Goal: Information Seeking & Learning: Learn about a topic

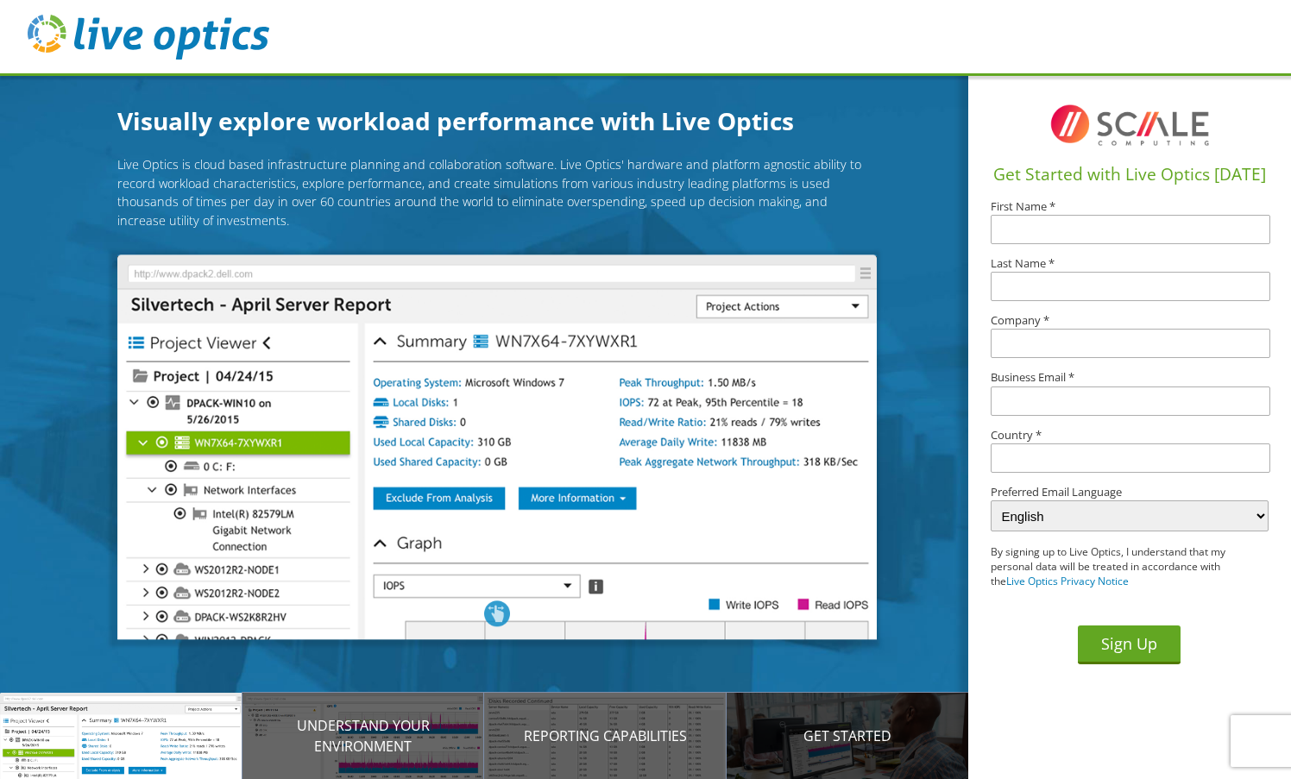
click at [814, 746] on p "Get Started" at bounding box center [848, 736] width 243 height 21
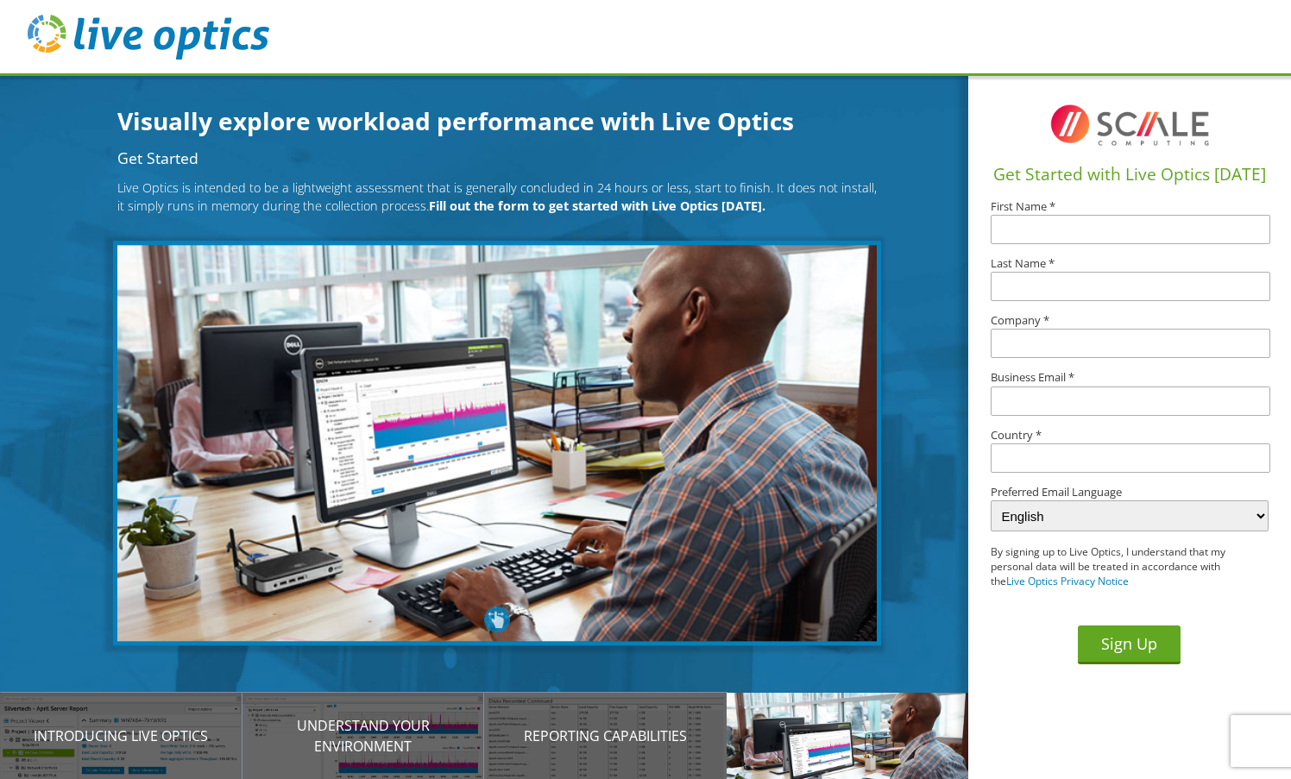
click at [525, 196] on p "Live Optics is intended to be a lightweight assessment that is generally conclu…" at bounding box center [496, 197] width 759 height 37
drag, startPoint x: 237, startPoint y: 180, endPoint x: 728, endPoint y: 188, distance: 491.1
click at [728, 188] on p "Live Optics is intended to be a lightweight assessment that is generally conclu…" at bounding box center [496, 197] width 759 height 37
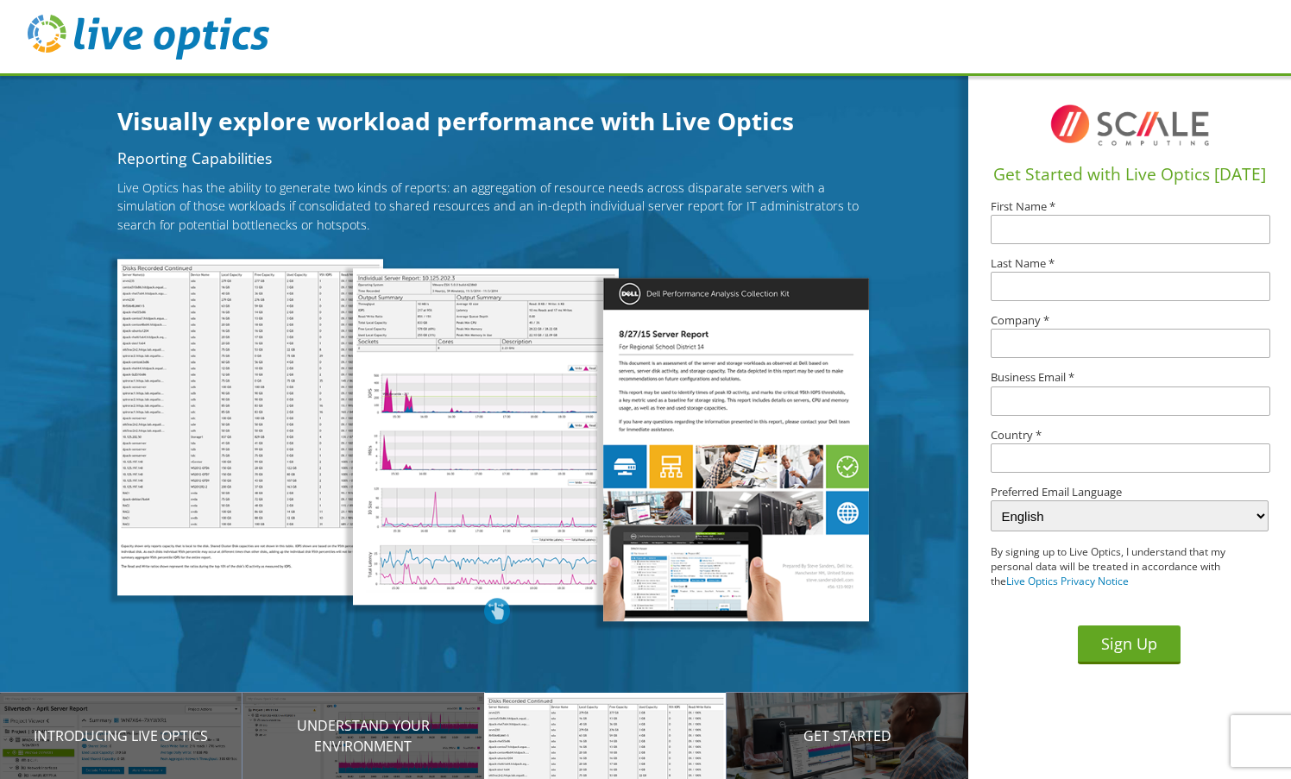
click at [669, 325] on img at bounding box center [736, 449] width 266 height 343
drag, startPoint x: 588, startPoint y: 446, endPoint x: 498, endPoint y: 618, distance: 193.8
click at [498, 625] on div at bounding box center [496, 449] width 759 height 381
click at [496, 610] on div at bounding box center [497, 611] width 26 height 26
click at [495, 608] on div at bounding box center [497, 611] width 26 height 26
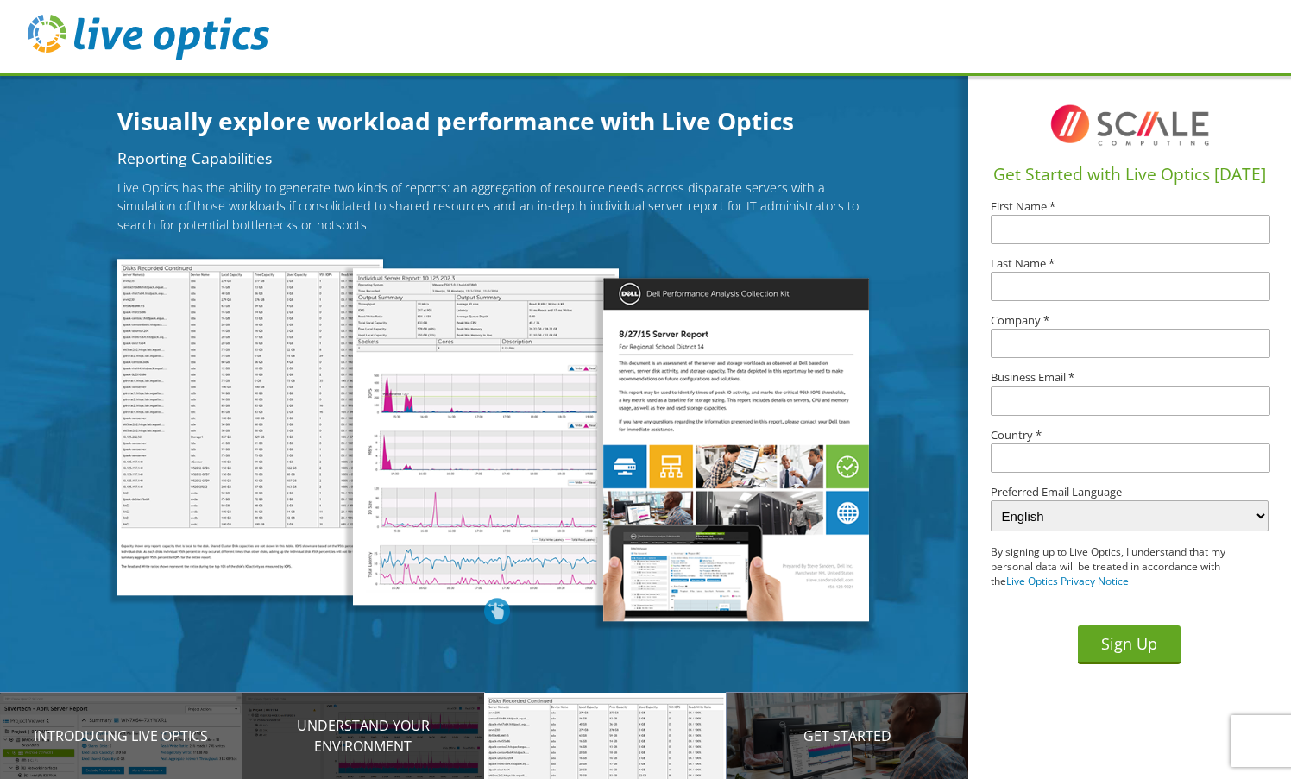
click at [363, 717] on p "Understand your environment" at bounding box center [364, 735] width 243 height 41
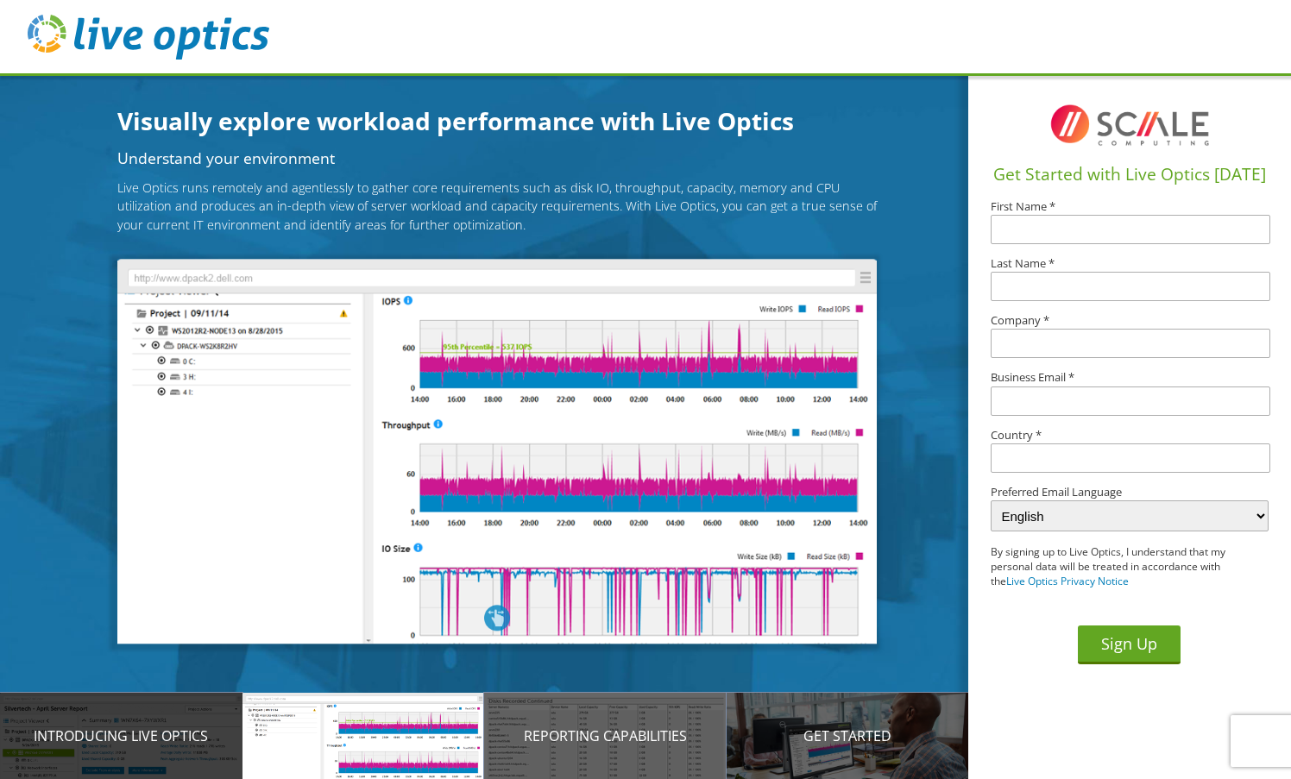
click at [155, 744] on p "Introducing Live Optics" at bounding box center [121, 736] width 243 height 21
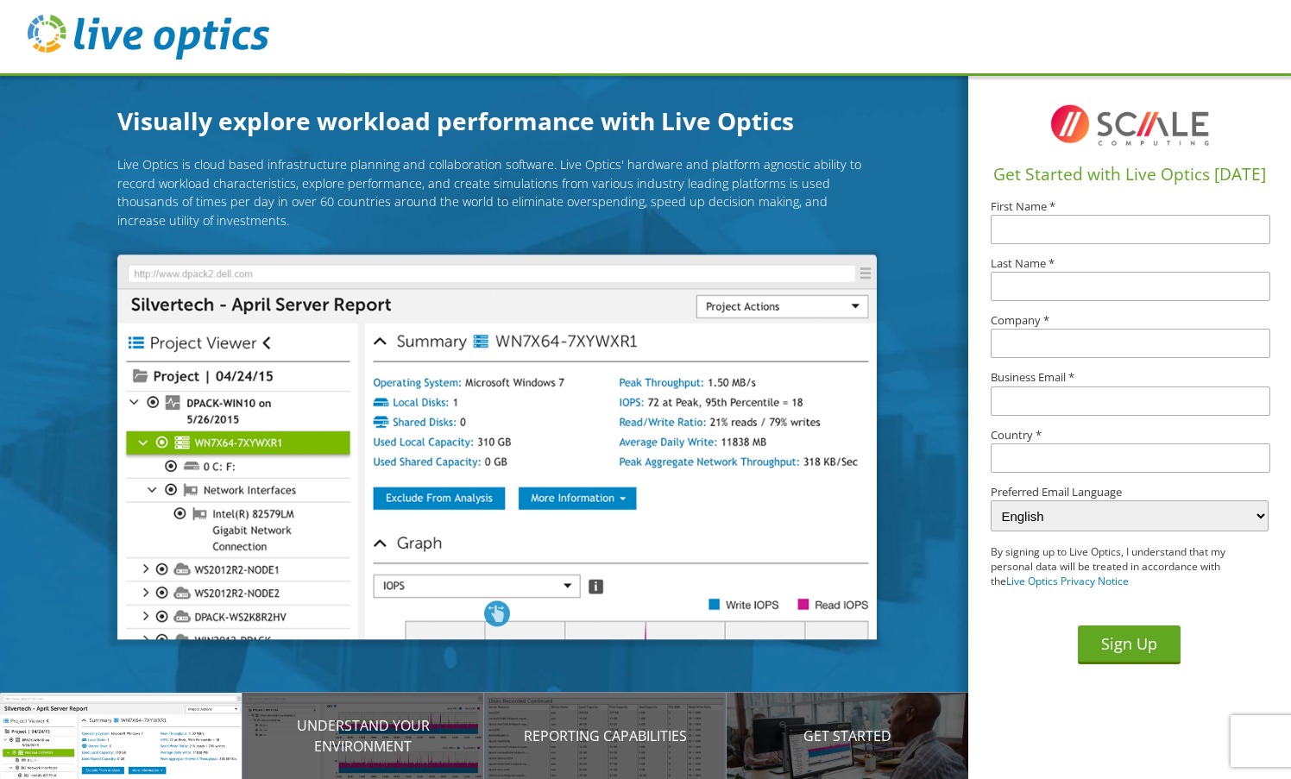
drag, startPoint x: 502, startPoint y: 470, endPoint x: 482, endPoint y: 396, distance: 77.1
click at [507, 458] on img at bounding box center [496, 447] width 759 height 385
click at [432, 325] on img at bounding box center [496, 447] width 759 height 385
click at [285, 191] on p "Live Optics is cloud based infrastructure planning and collaboration software. …" at bounding box center [496, 192] width 759 height 74
drag, startPoint x: 265, startPoint y: 155, endPoint x: 341, endPoint y: 156, distance: 76.0
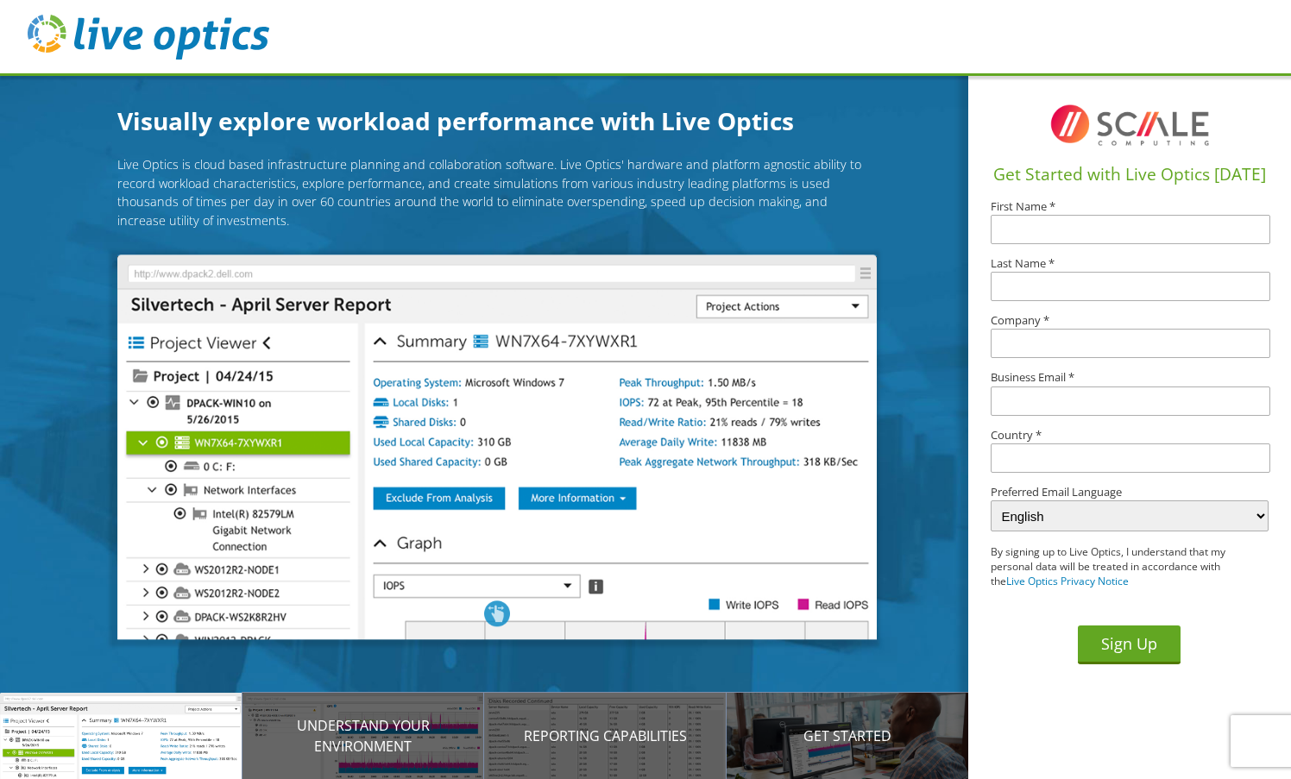
click at [329, 154] on article "Live Optics is cloud based infrastructure planning and collaboration software. …" at bounding box center [497, 450] width 994 height 614
drag, startPoint x: 379, startPoint y: 161, endPoint x: 365, endPoint y: 395, distance: 235.2
click at [385, 183] on p "Live Optics is cloud based infrastructure planning and collaboration software. …" at bounding box center [496, 192] width 759 height 74
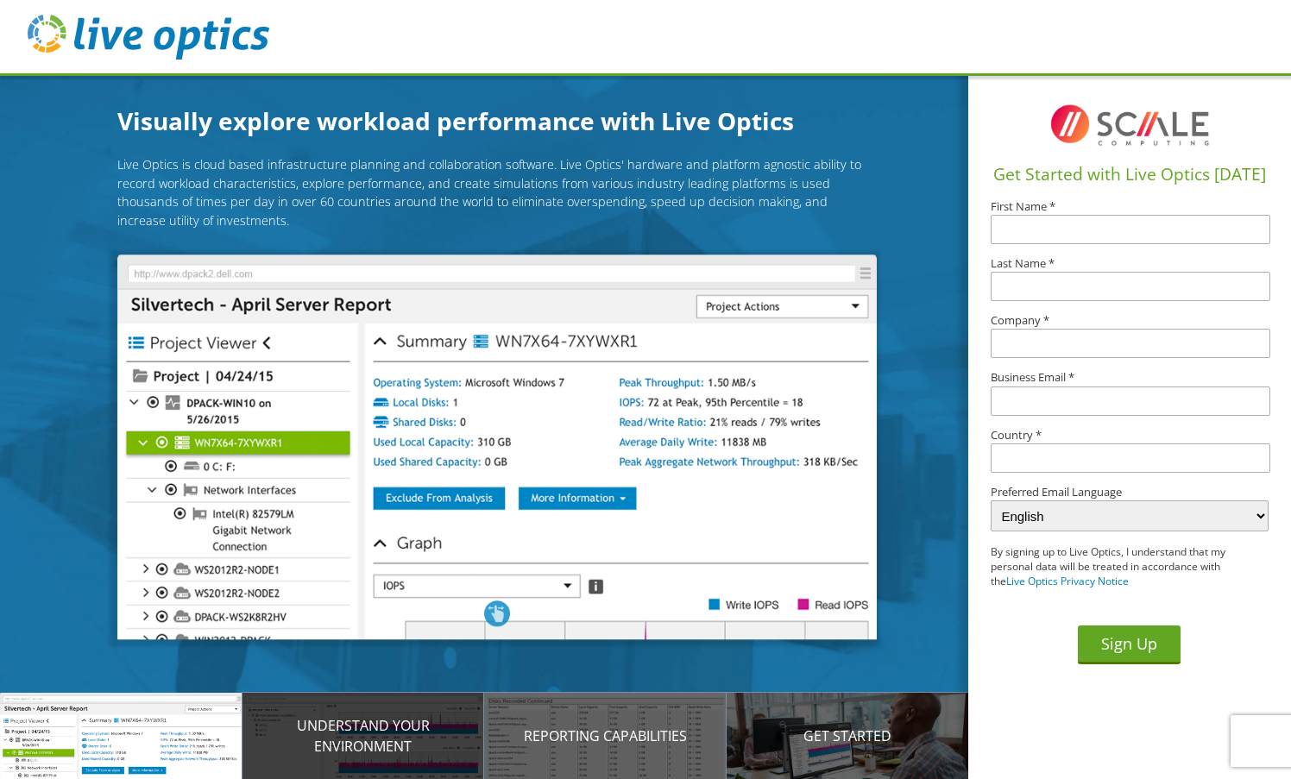
click at [359, 704] on div "Understand your environment" at bounding box center [364, 736] width 243 height 86
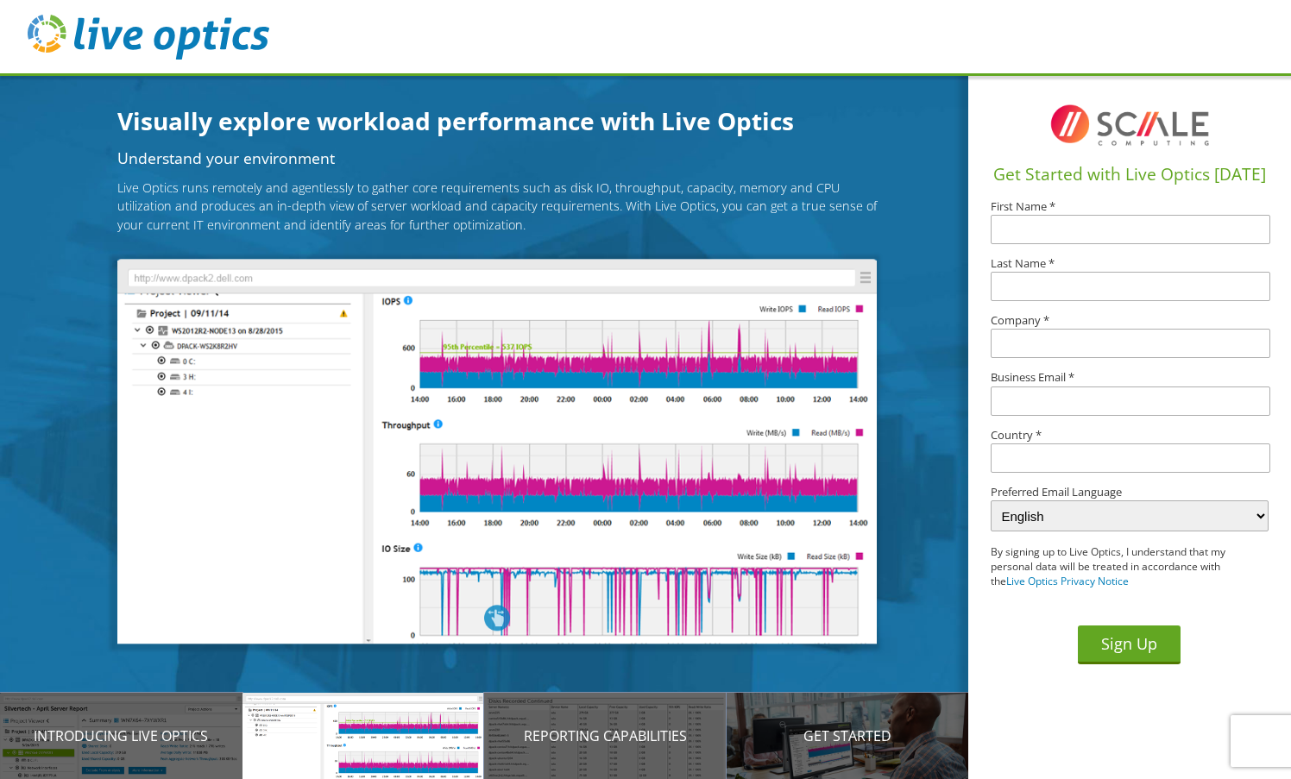
click at [123, 39] on img at bounding box center [149, 37] width 242 height 45
drag, startPoint x: 187, startPoint y: 48, endPoint x: 255, endPoint y: 59, distance: 69.0
click at [190, 48] on img at bounding box center [149, 37] width 242 height 45
click at [760, 85] on section "Visually explore workload performance with Live Optics Live Optics is cloud bas…" at bounding box center [497, 462] width 994 height 779
click at [797, 565] on img at bounding box center [496, 451] width 759 height 385
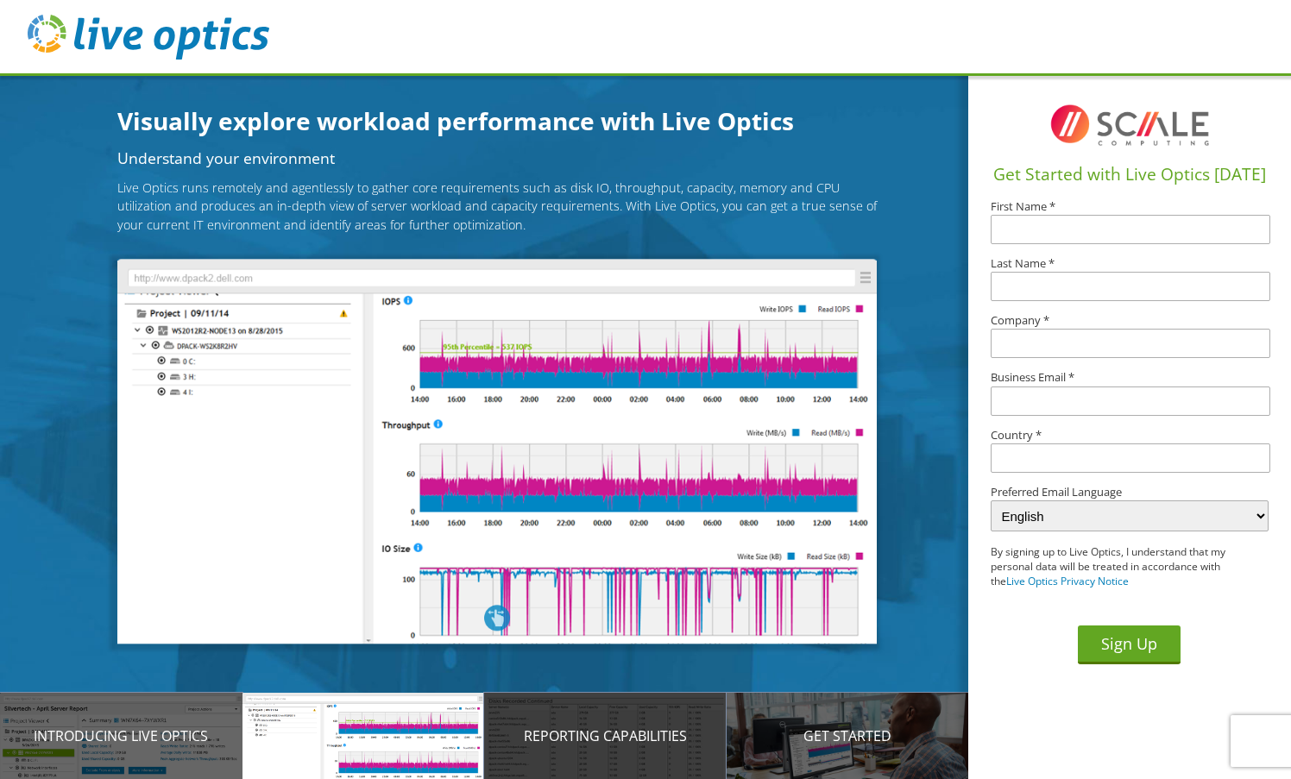
click at [614, 720] on div "Reporting Capabilities" at bounding box center [605, 736] width 243 height 86
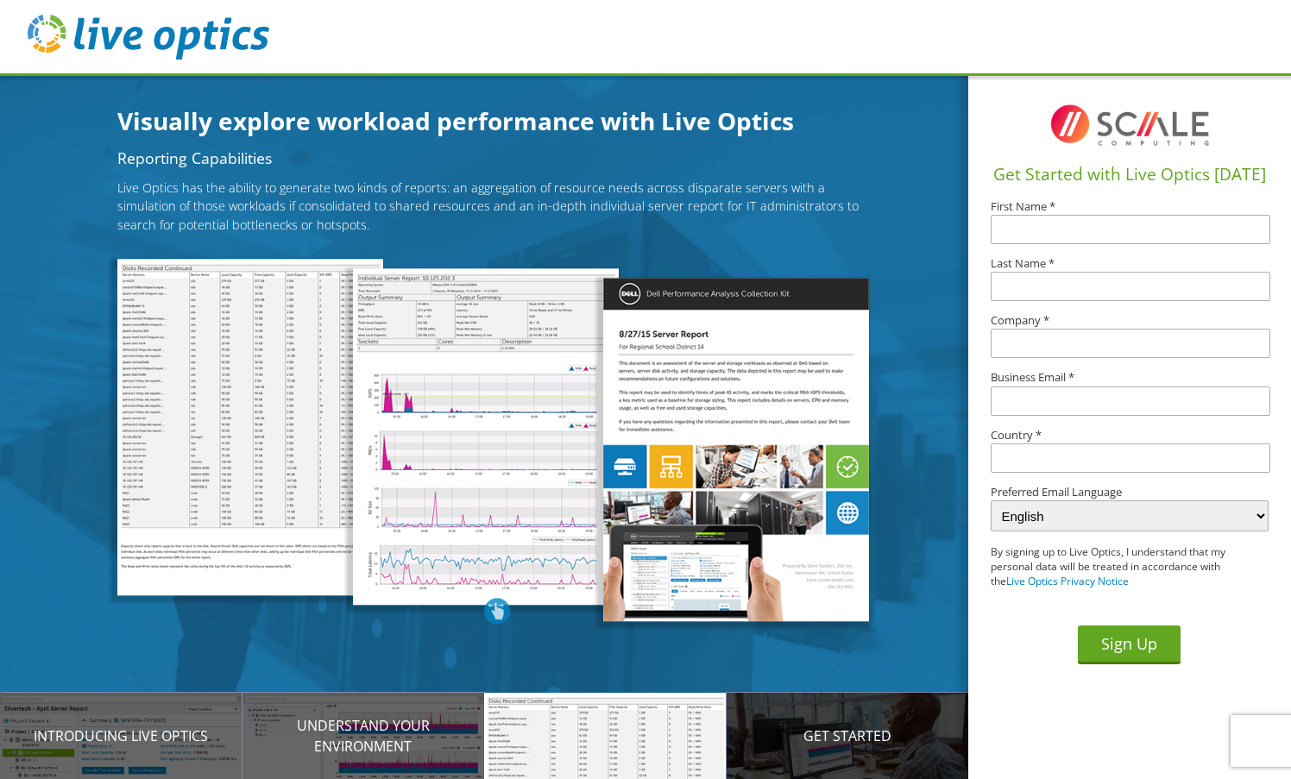
click at [851, 733] on p "Get Started" at bounding box center [848, 736] width 243 height 21
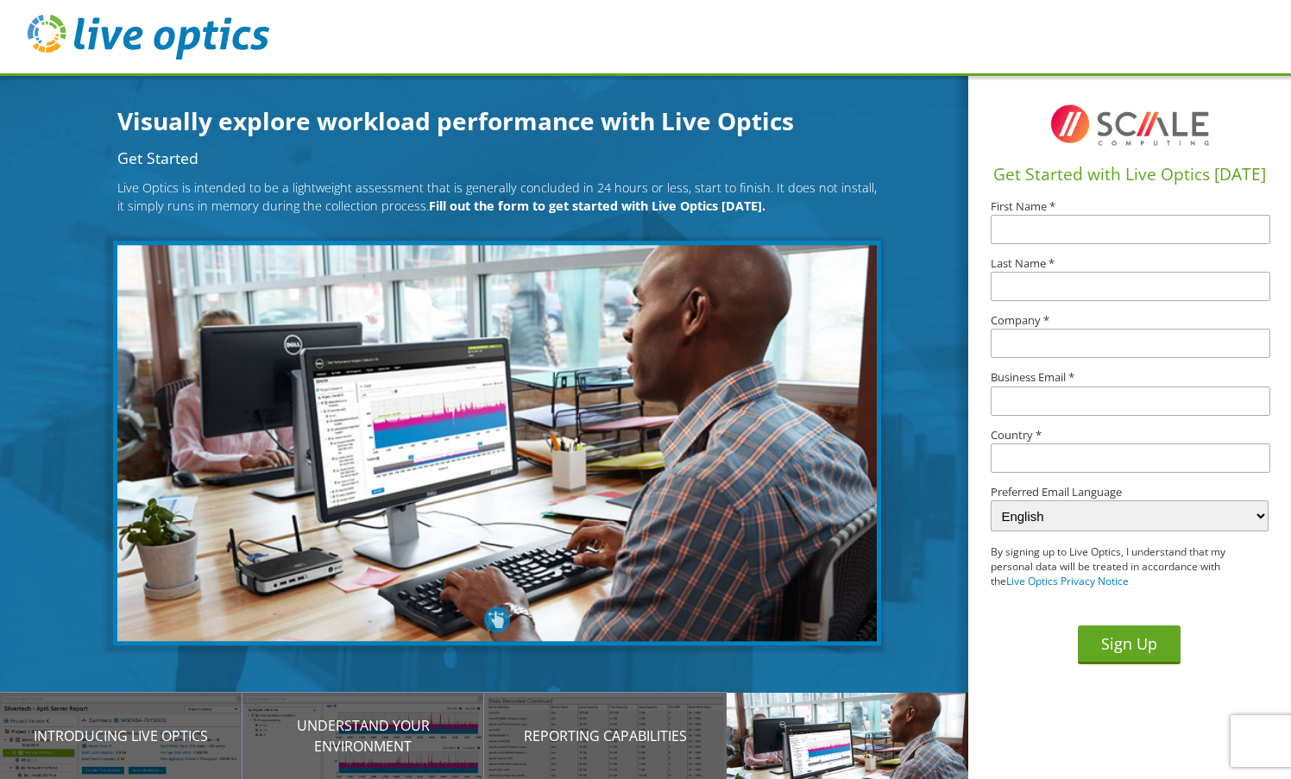
drag, startPoint x: 488, startPoint y: 186, endPoint x: 460, endPoint y: 204, distance: 33.3
click at [486, 186] on p "Live Optics is intended to be a lightweight assessment that is generally conclu…" at bounding box center [496, 197] width 759 height 37
drag, startPoint x: 452, startPoint y: 211, endPoint x: 515, endPoint y: 205, distance: 63.2
click at [454, 211] on b "Fill out the form to get started with Live Optics [DATE]." at bounding box center [597, 206] width 337 height 16
click at [515, 205] on b "Fill out the form to get started with Live Optics [DATE]." at bounding box center [597, 206] width 337 height 16
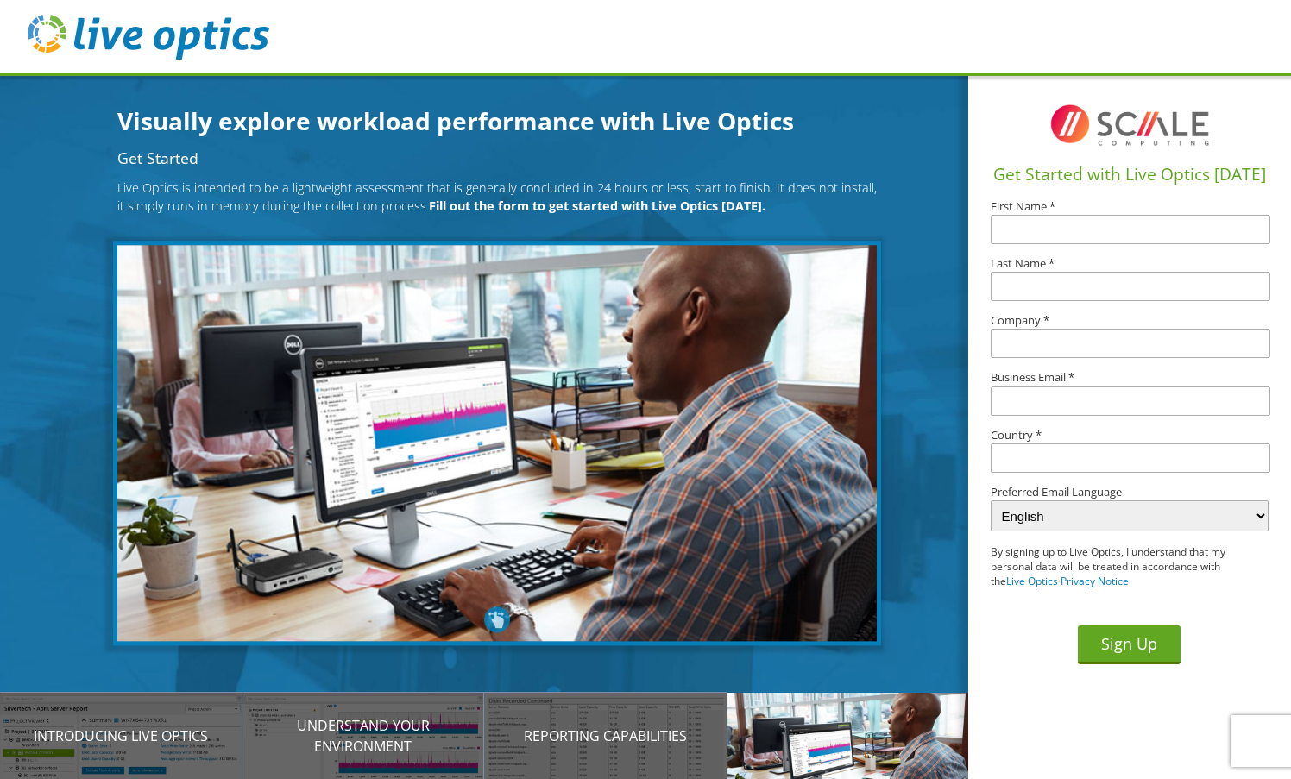
click at [701, 201] on b "Fill out the form to get started with Live Optics [DATE]." at bounding box center [597, 206] width 337 height 16
drag, startPoint x: 701, startPoint y: 201, endPoint x: 509, endPoint y: 173, distance: 193.7
click at [696, 201] on b "Fill out the form to get started with Live Optics [DATE]." at bounding box center [597, 206] width 337 height 16
drag, startPoint x: 460, startPoint y: 169, endPoint x: 356, endPoint y: 166, distance: 103.6
click at [369, 167] on div "Get Started Live Optics is intended to be a lightweight assessment that is gene…" at bounding box center [497, 392] width 994 height 482
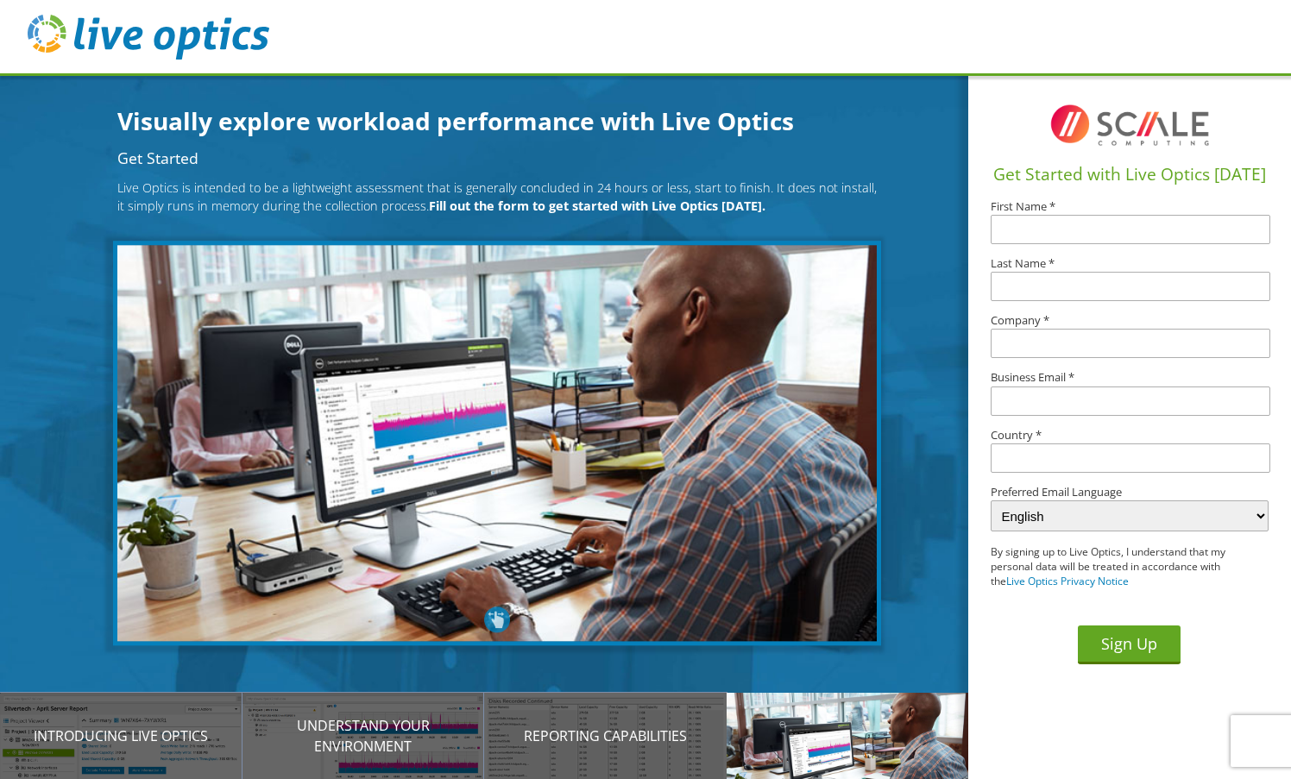
drag, startPoint x: 256, startPoint y: 158, endPoint x: 132, endPoint y: 140, distance: 125.6
click at [133, 143] on article "Get Started Live Optics is intended to be a lightweight assessment that is gene…" at bounding box center [497, 453] width 994 height 621
drag, startPoint x: 136, startPoint y: 93, endPoint x: 193, endPoint y: 110, distance: 59.5
click at [145, 100] on section "Visually explore workload performance with Live Optics Live Optics is cloud bas…" at bounding box center [497, 462] width 994 height 779
